Goal: Information Seeking & Learning: Learn about a topic

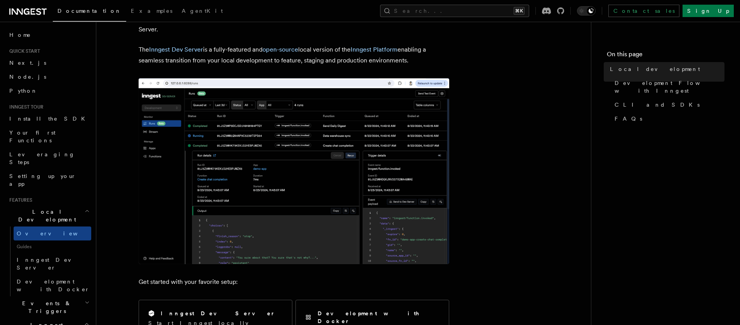
scroll to position [116, 0]
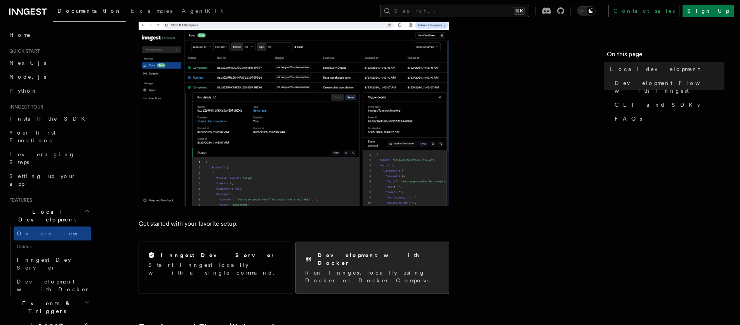
click at [376, 258] on h2 "Development with Docker" at bounding box center [378, 259] width 122 height 16
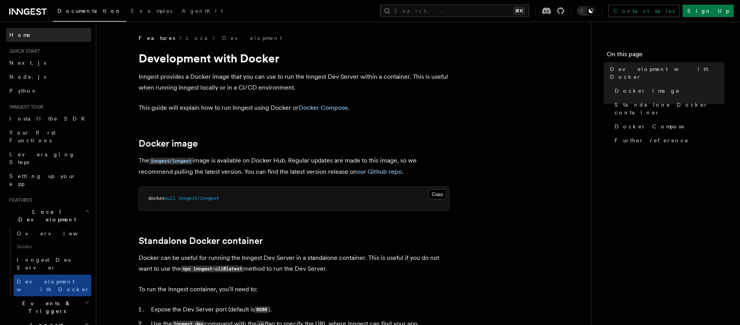
click at [36, 34] on link "Home" at bounding box center [48, 35] width 85 height 14
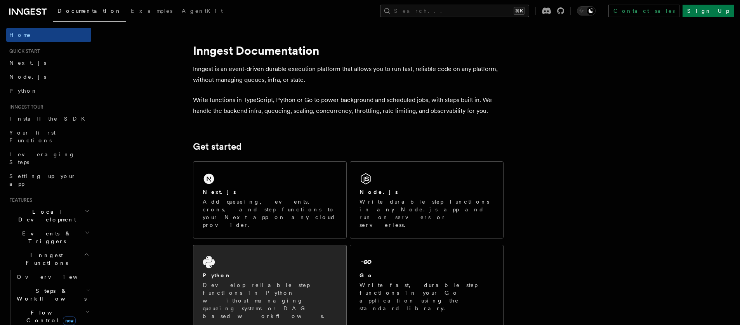
click at [224, 272] on div "Python" at bounding box center [270, 276] width 134 height 8
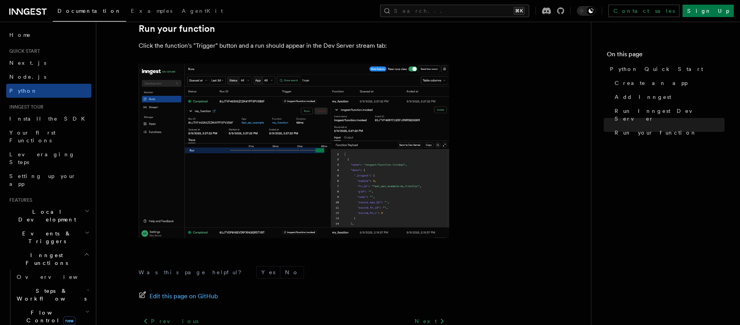
scroll to position [1621, 0]
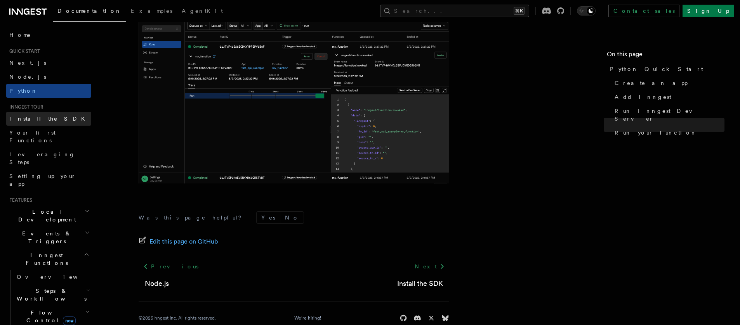
click at [34, 116] on span "Install the SDK" at bounding box center [49, 119] width 80 height 6
